Goal: Find specific page/section

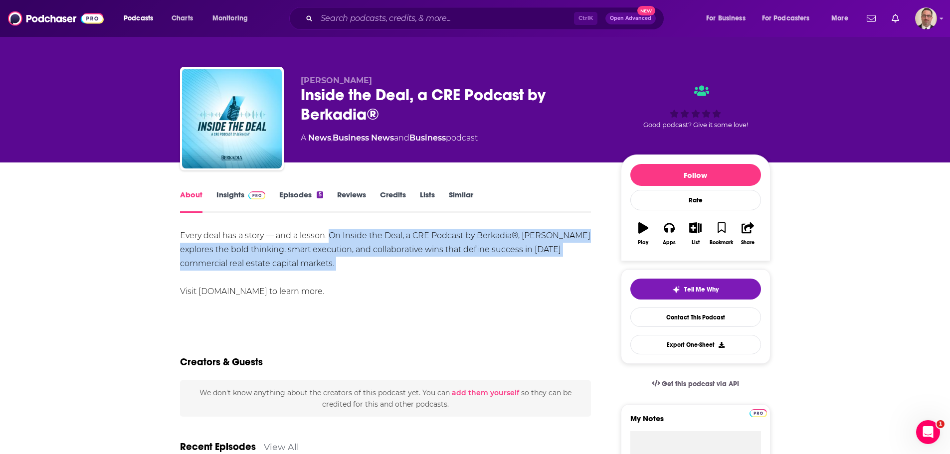
scroll to position [301, 0]
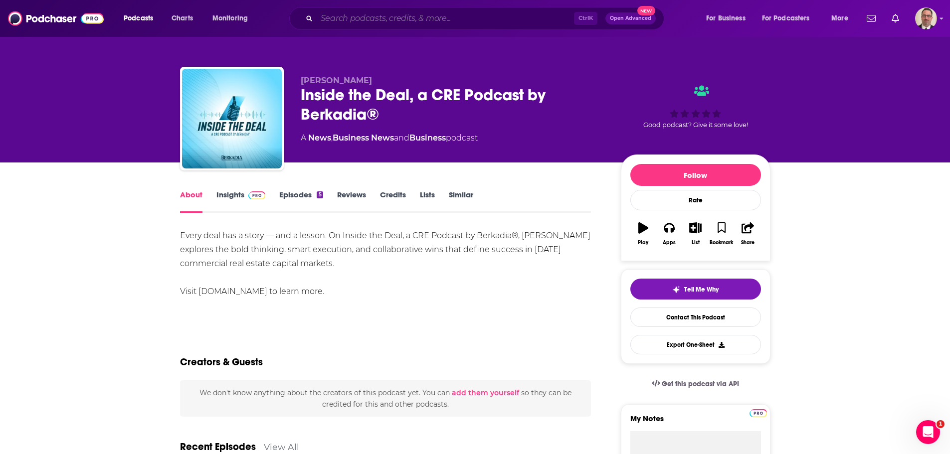
click at [366, 19] on input "Search podcasts, credits, & more..." at bounding box center [445, 18] width 257 height 16
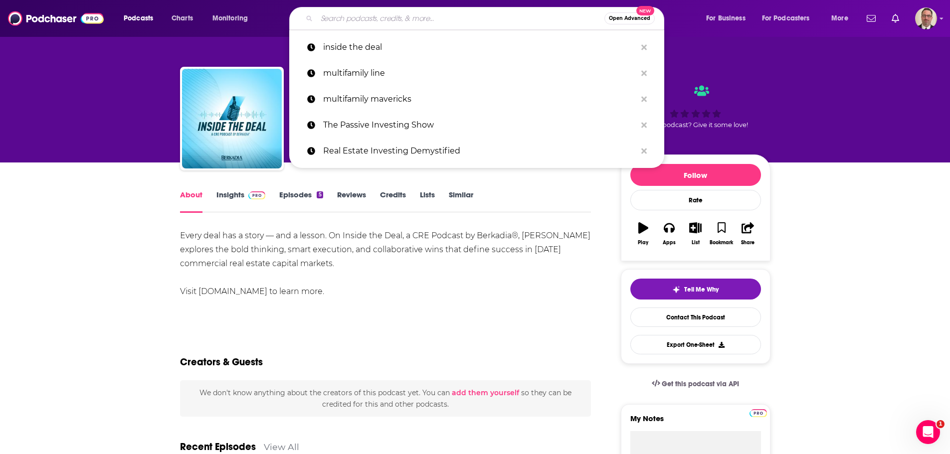
paste input "[PERSON_NAME] Show"
type input "[PERSON_NAME] Show"
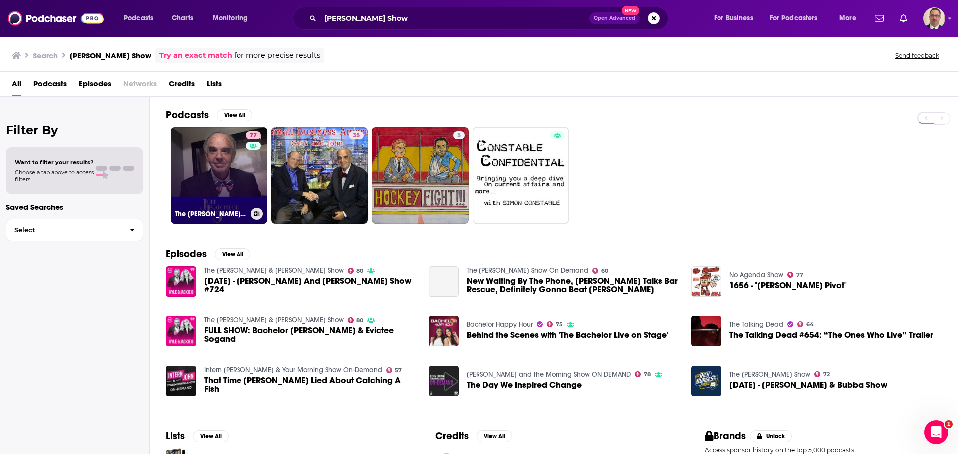
click at [219, 188] on link "77 The [PERSON_NAME] Show" at bounding box center [219, 175] width 97 height 97
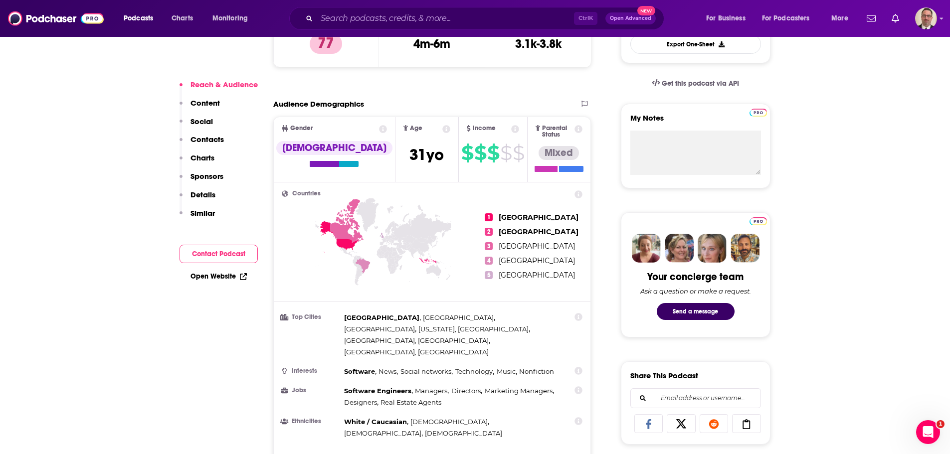
scroll to position [499, 0]
